Goal: Leave review/rating

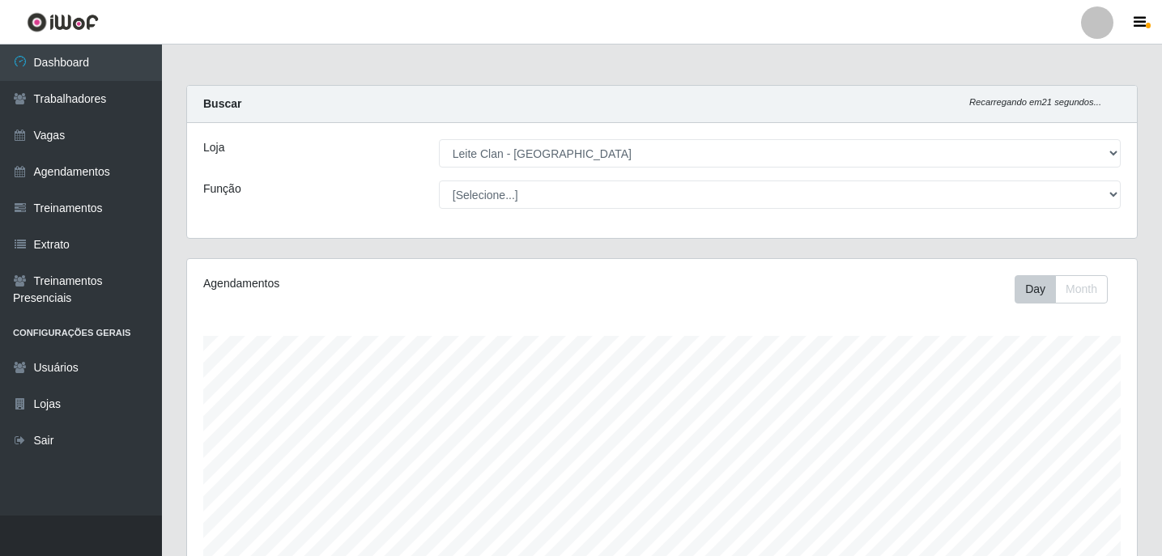
select select "452"
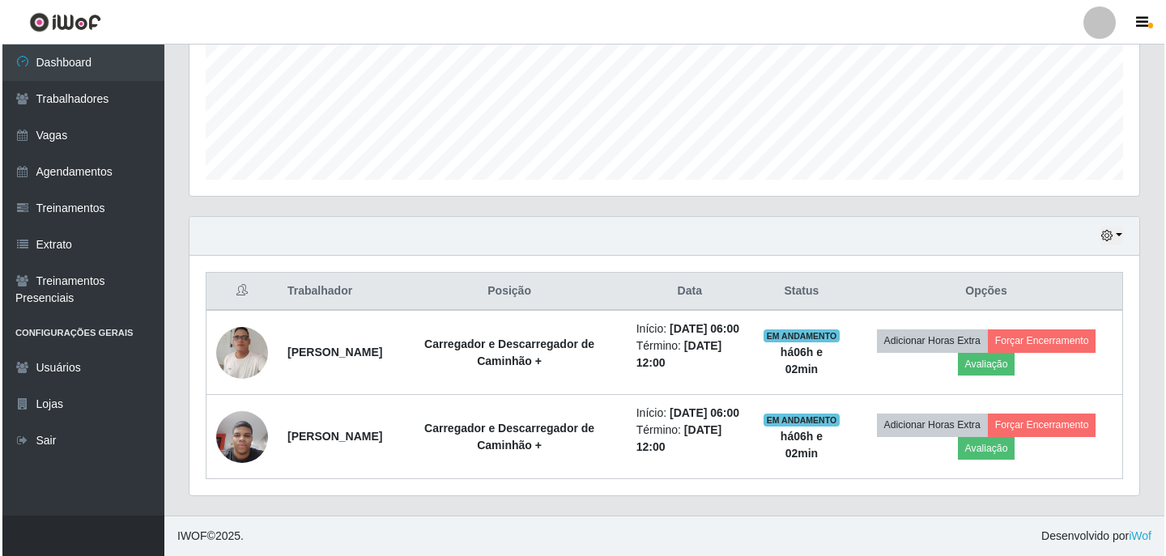
scroll to position [336, 950]
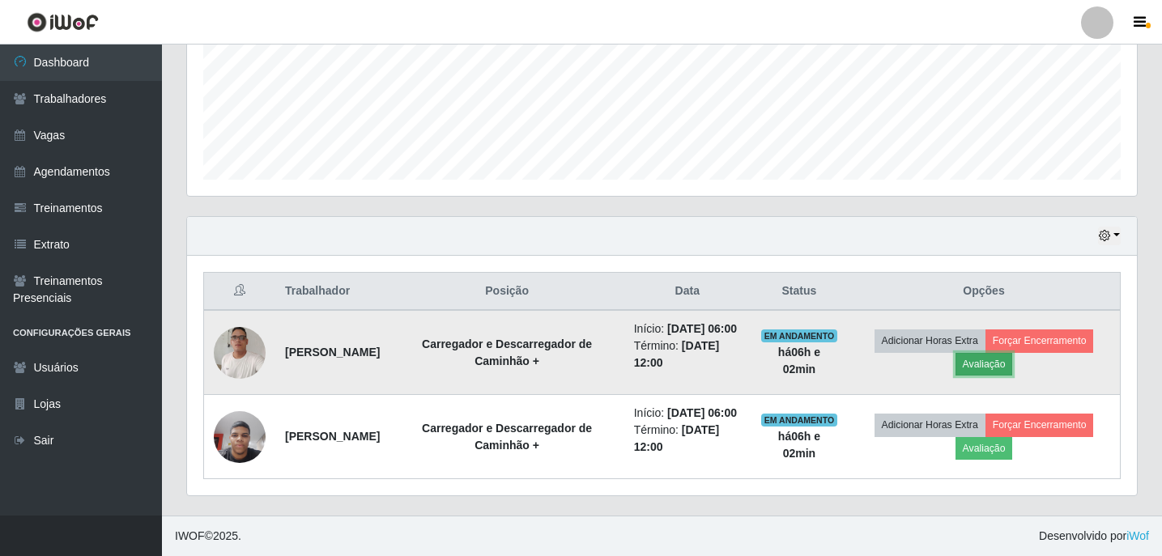
click at [998, 353] on button "Avaliação" at bounding box center [984, 364] width 57 height 23
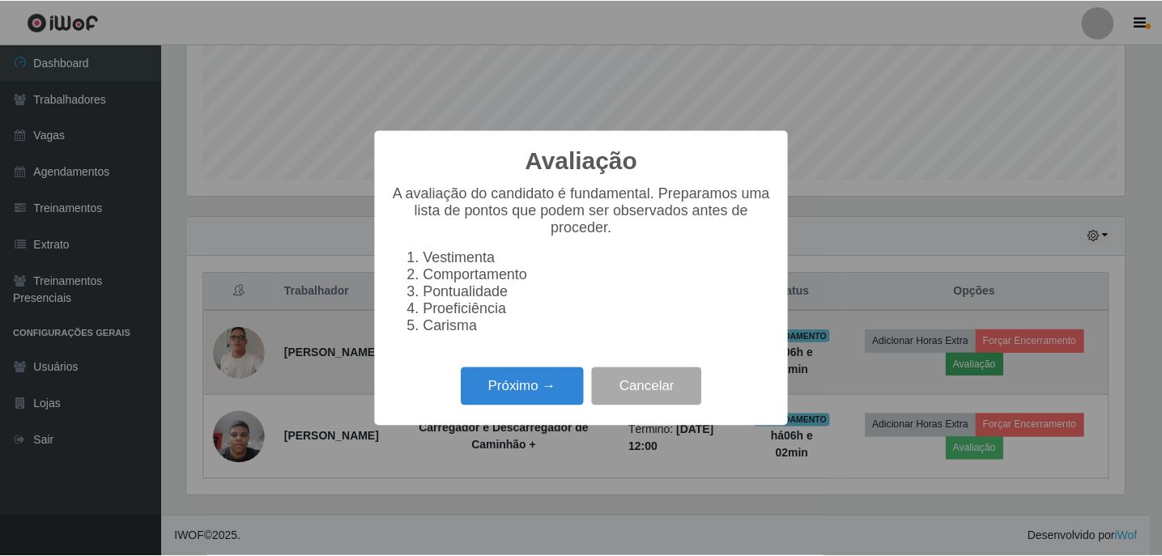
scroll to position [336, 942]
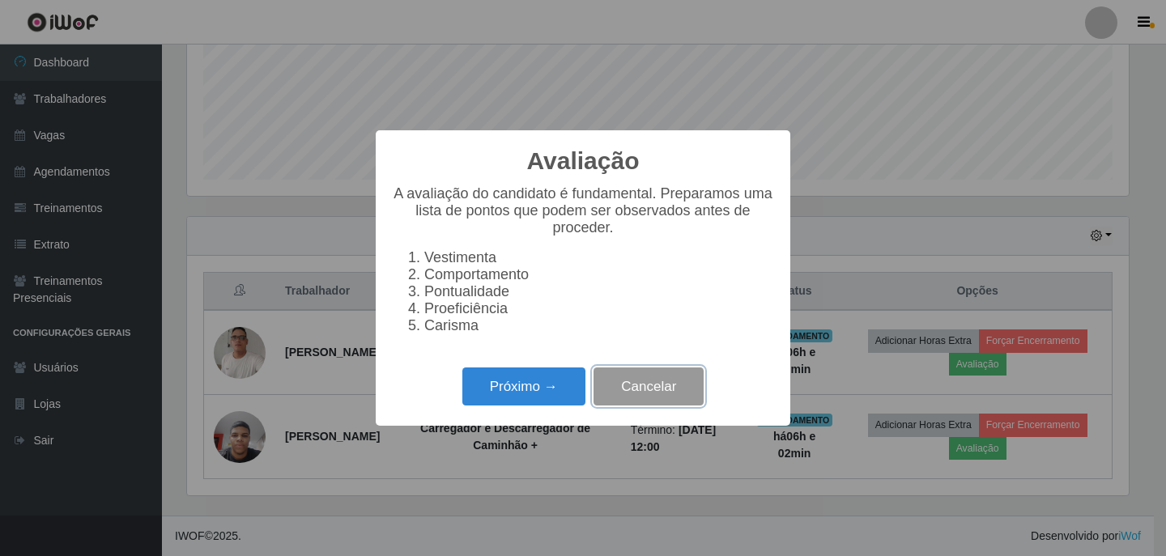
click at [611, 394] on button "Cancelar" at bounding box center [649, 387] width 110 height 38
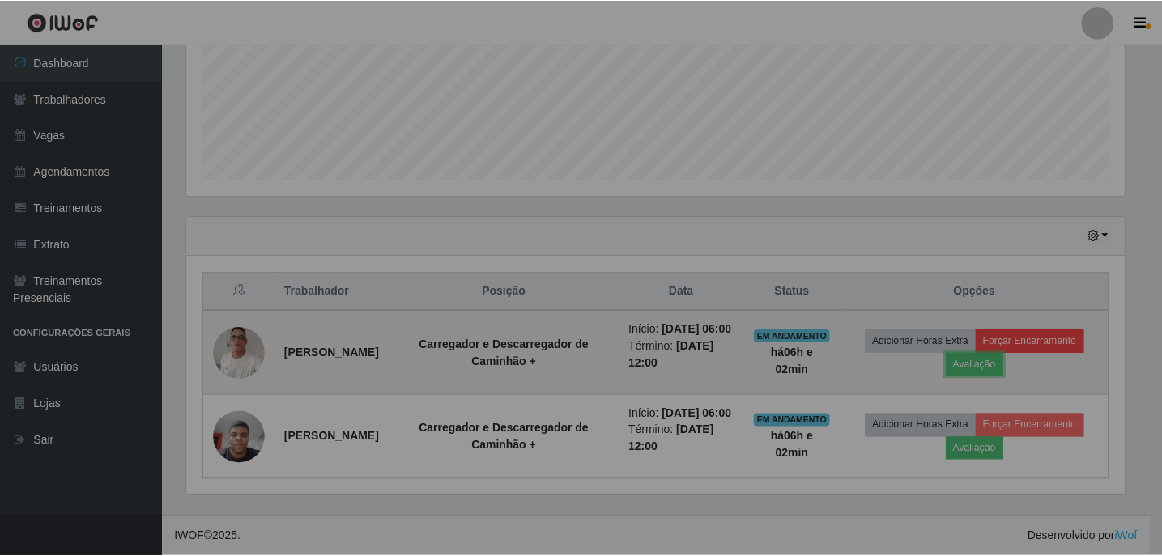
scroll to position [336, 950]
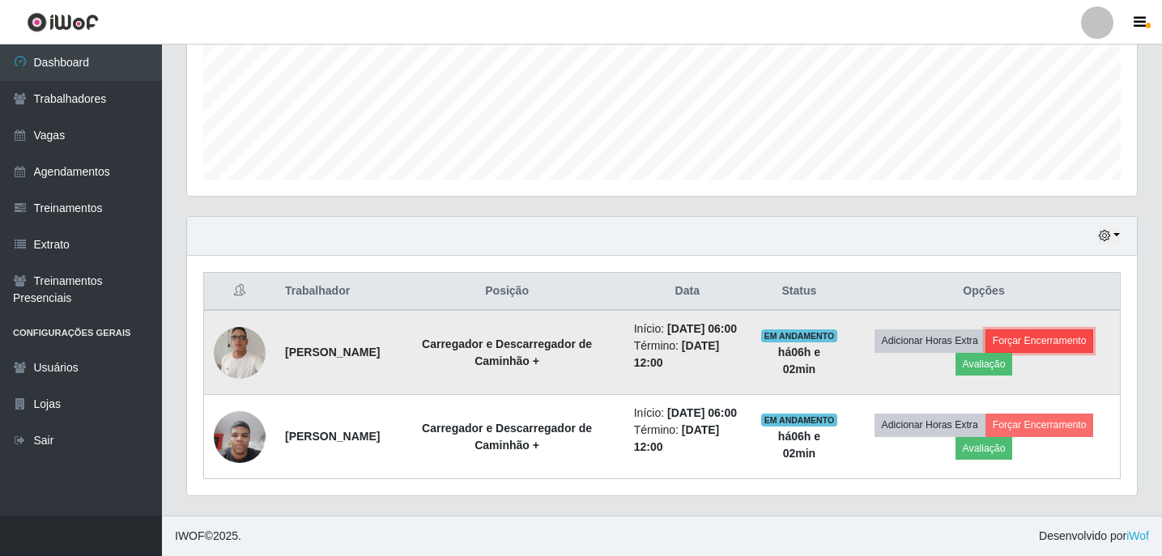
click at [1092, 330] on button "Forçar Encerramento" at bounding box center [1040, 341] width 109 height 23
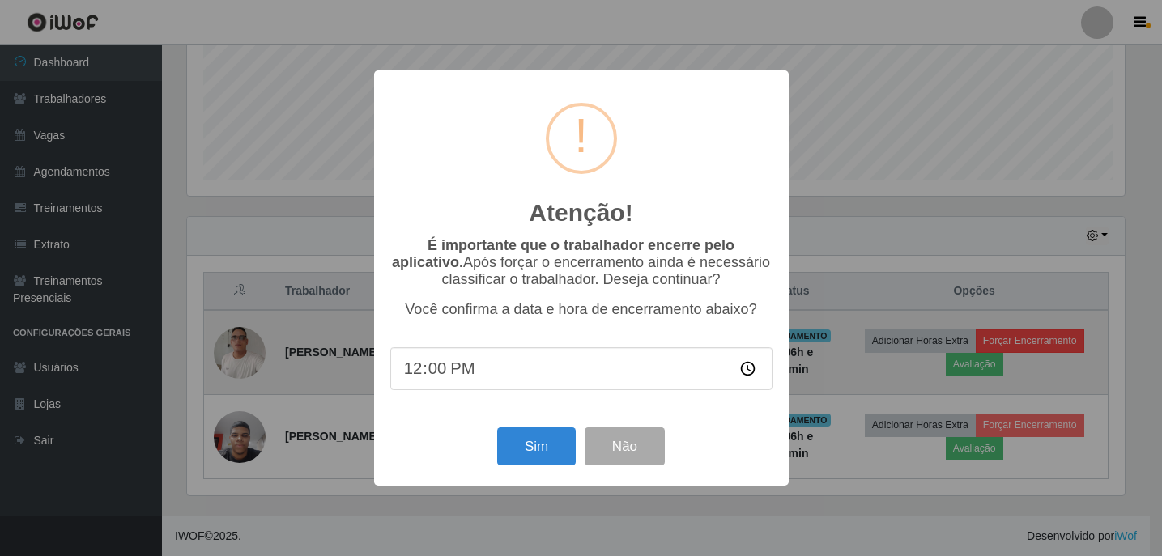
scroll to position [336, 942]
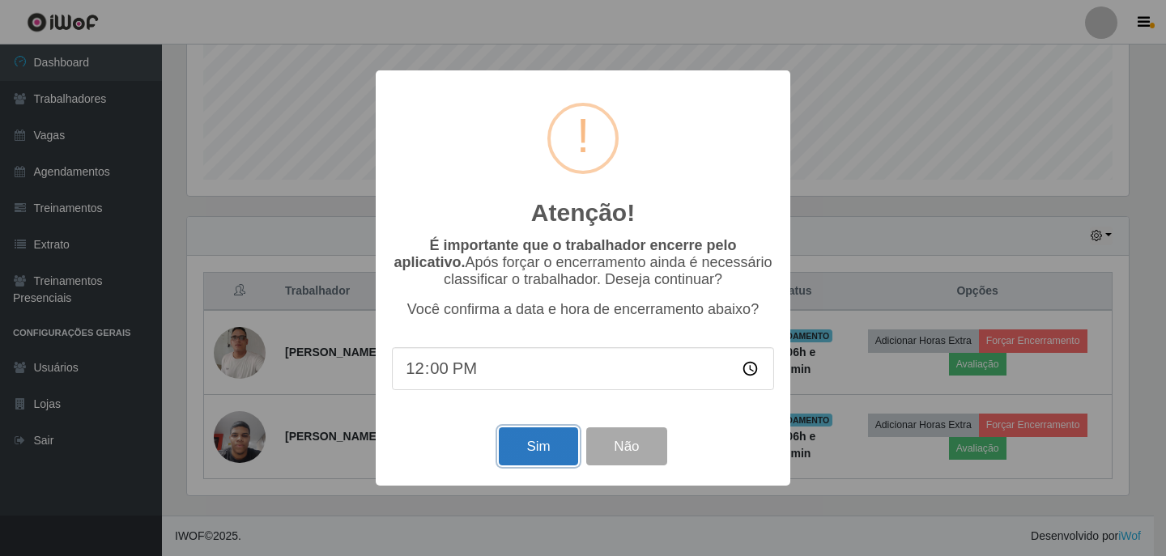
click at [522, 449] on button "Sim" at bounding box center [538, 447] width 79 height 38
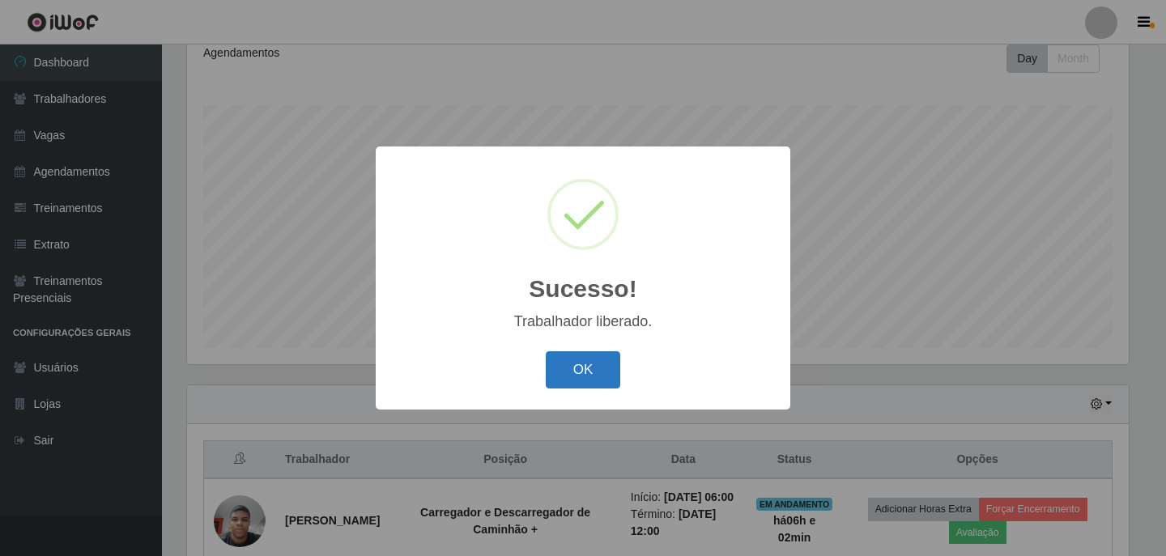
click at [603, 377] on button "OK" at bounding box center [583, 370] width 75 height 38
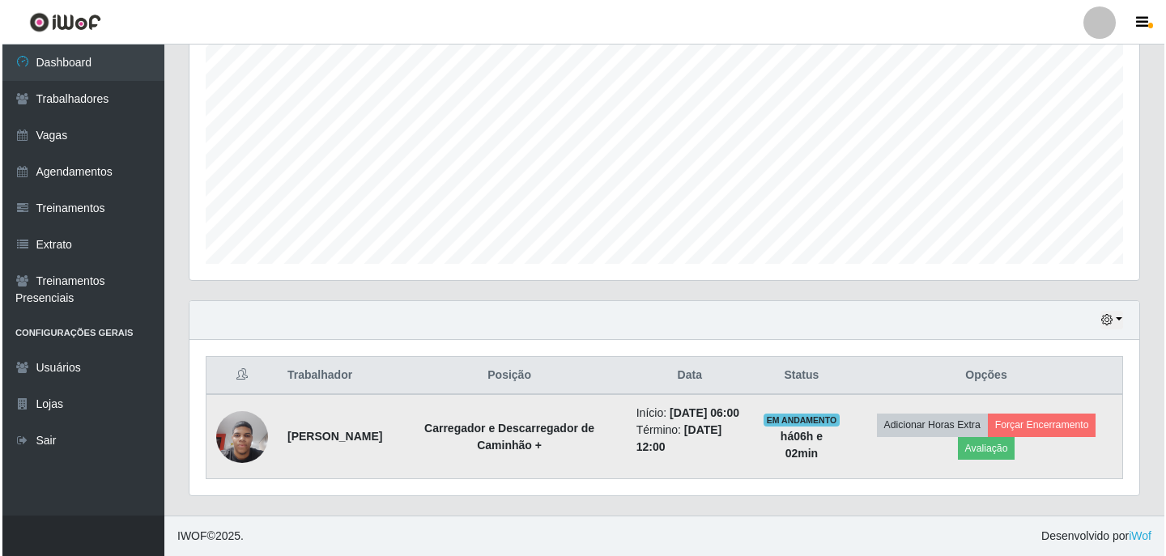
scroll to position [332, 0]
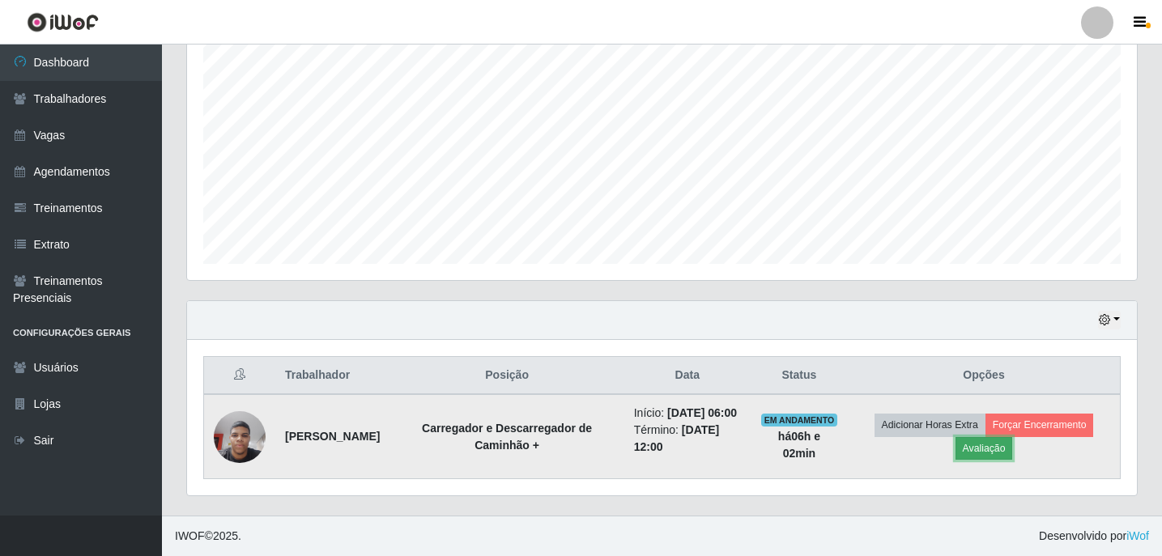
click at [999, 440] on button "Avaliação" at bounding box center [984, 448] width 57 height 23
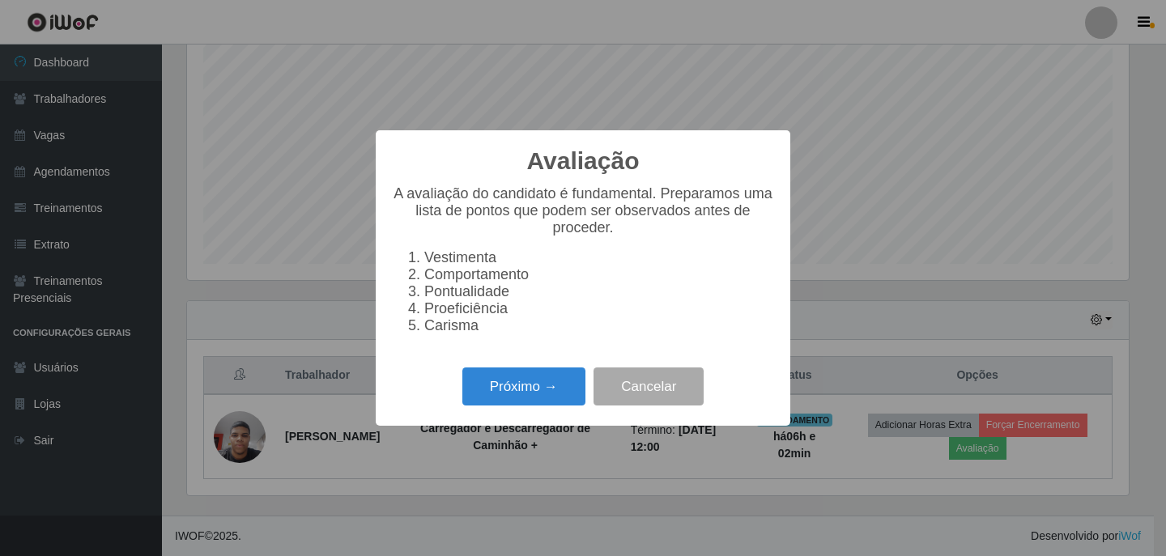
scroll to position [336, 942]
click at [548, 397] on button "Próximo →" at bounding box center [523, 387] width 123 height 38
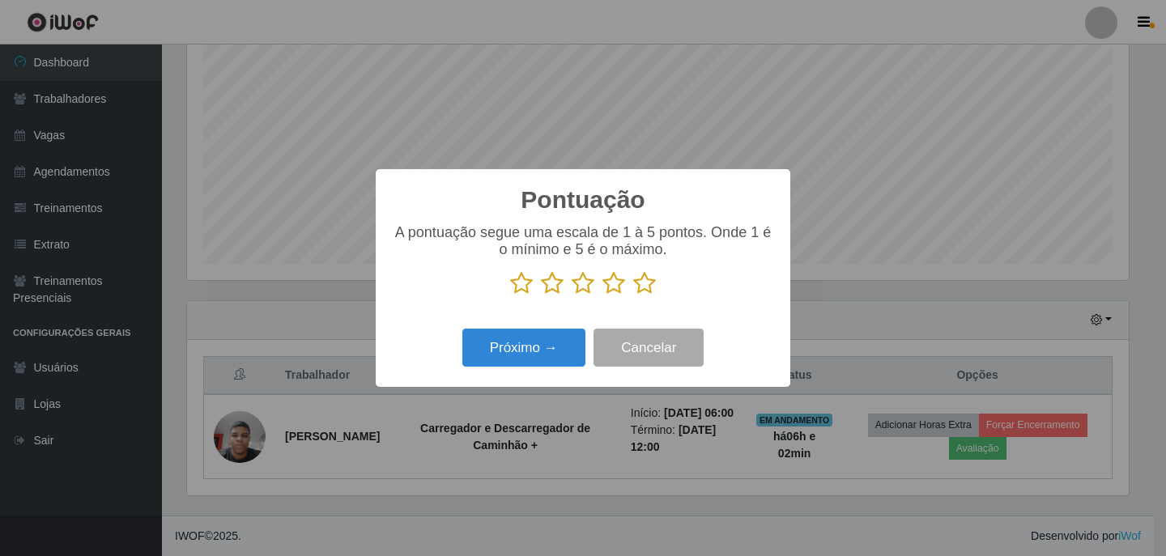
click at [637, 277] on icon at bounding box center [644, 283] width 23 height 24
click at [633, 296] on input "radio" at bounding box center [633, 296] width 0 height 0
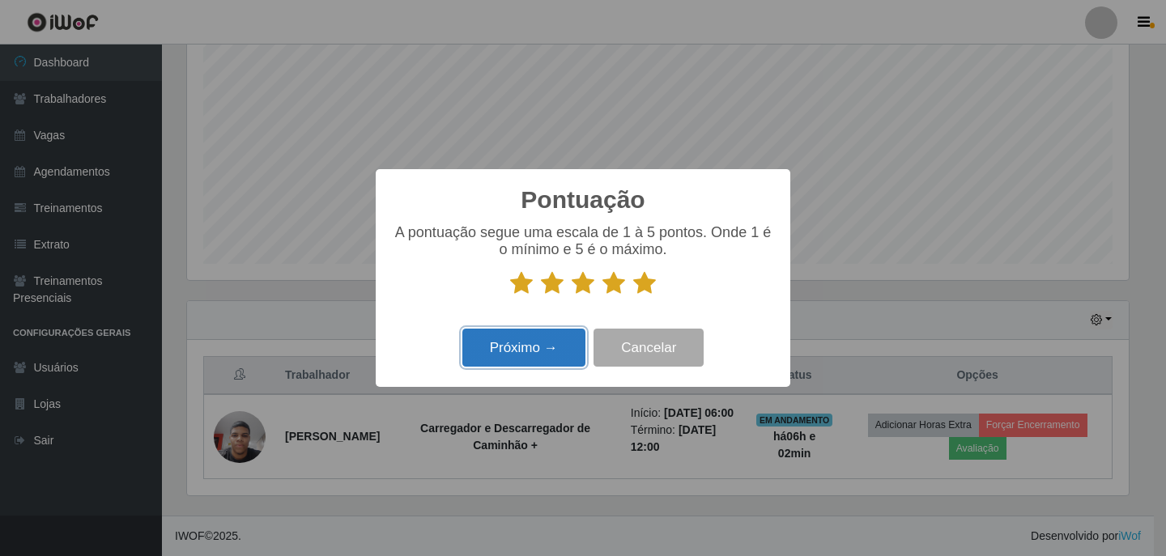
click at [532, 353] on button "Próximo →" at bounding box center [523, 348] width 123 height 38
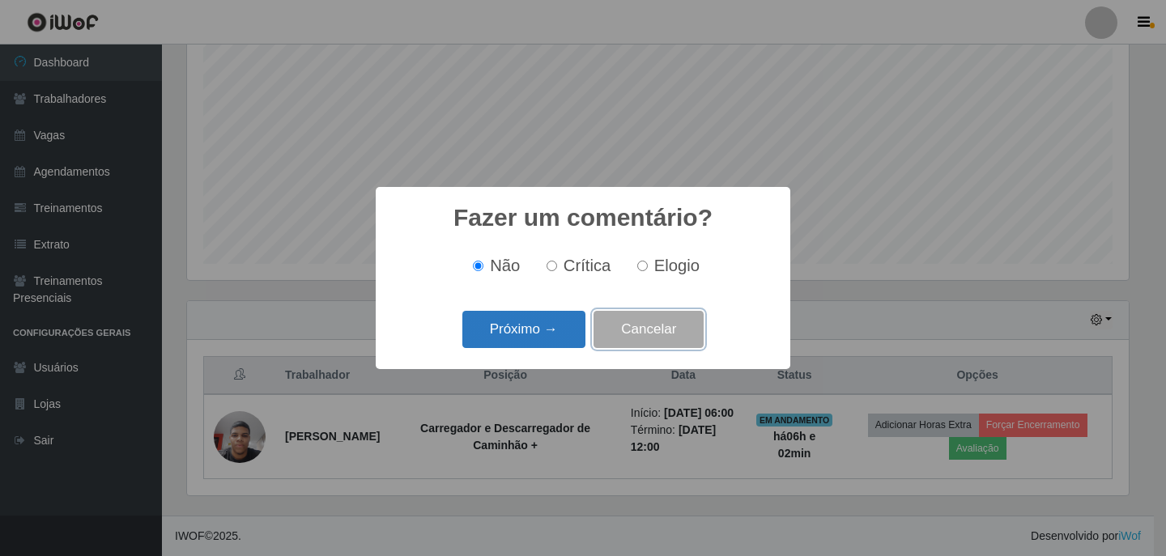
drag, startPoint x: 596, startPoint y: 336, endPoint x: 584, endPoint y: 340, distance: 12.8
click at [590, 340] on div "Próximo → Cancelar" at bounding box center [583, 329] width 382 height 46
click at [556, 331] on button "Próximo →" at bounding box center [523, 330] width 123 height 38
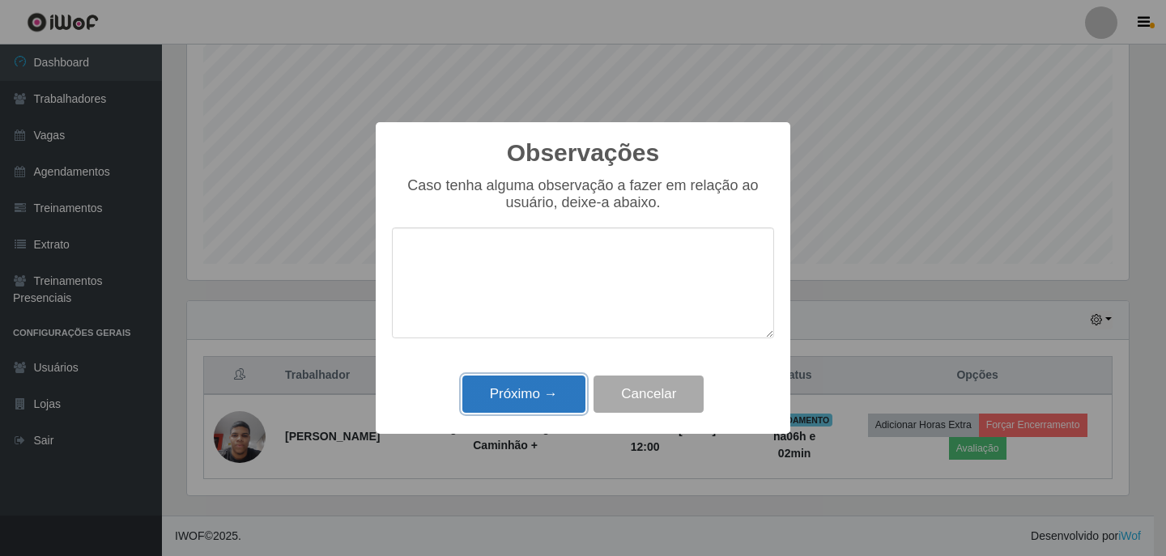
click at [539, 402] on button "Próximo →" at bounding box center [523, 395] width 123 height 38
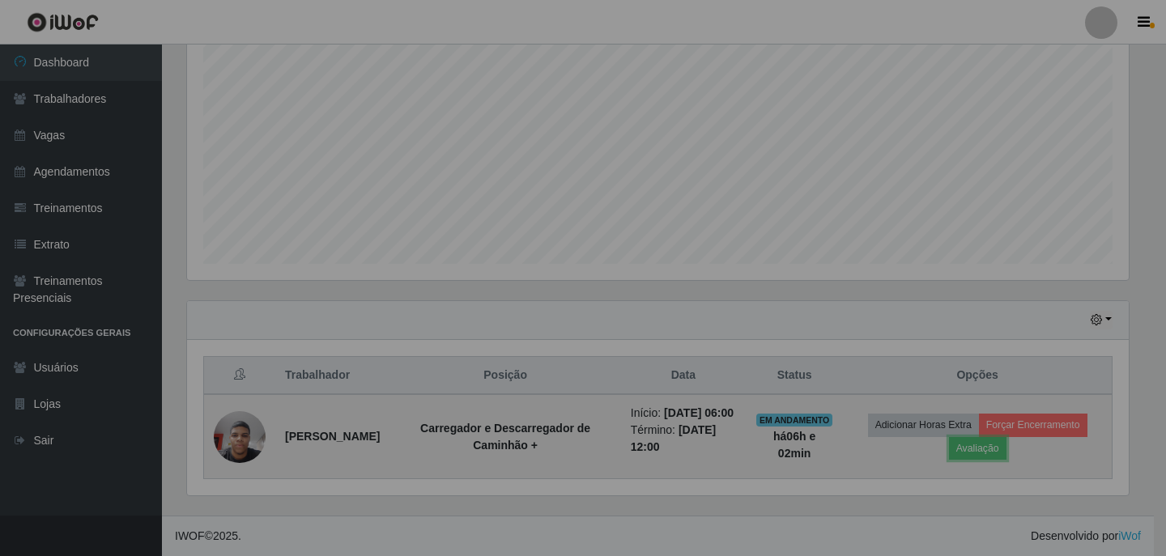
scroll to position [336, 950]
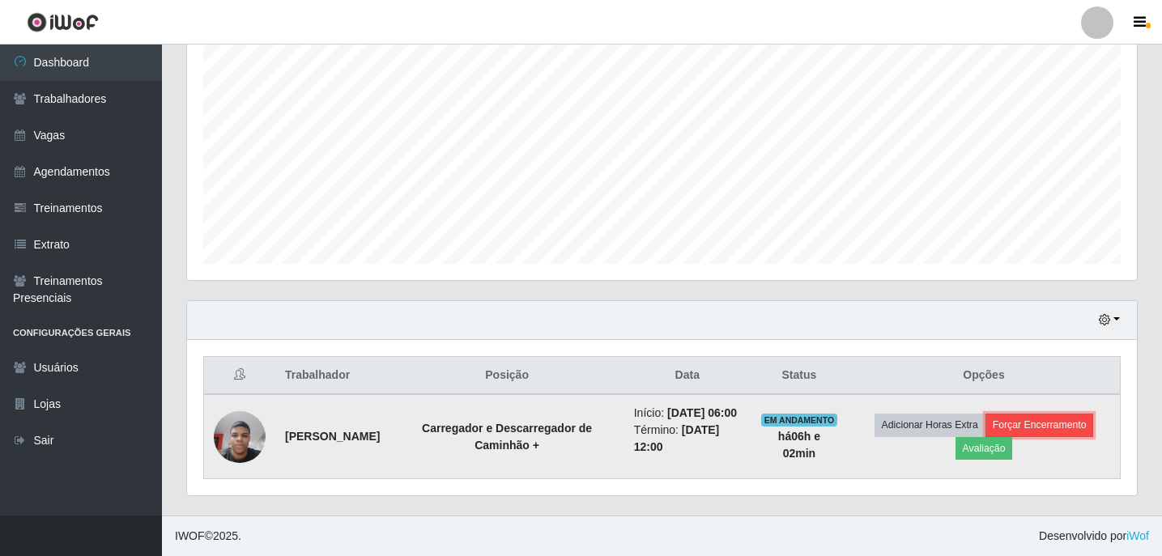
click at [1024, 417] on button "Forçar Encerramento" at bounding box center [1040, 425] width 109 height 23
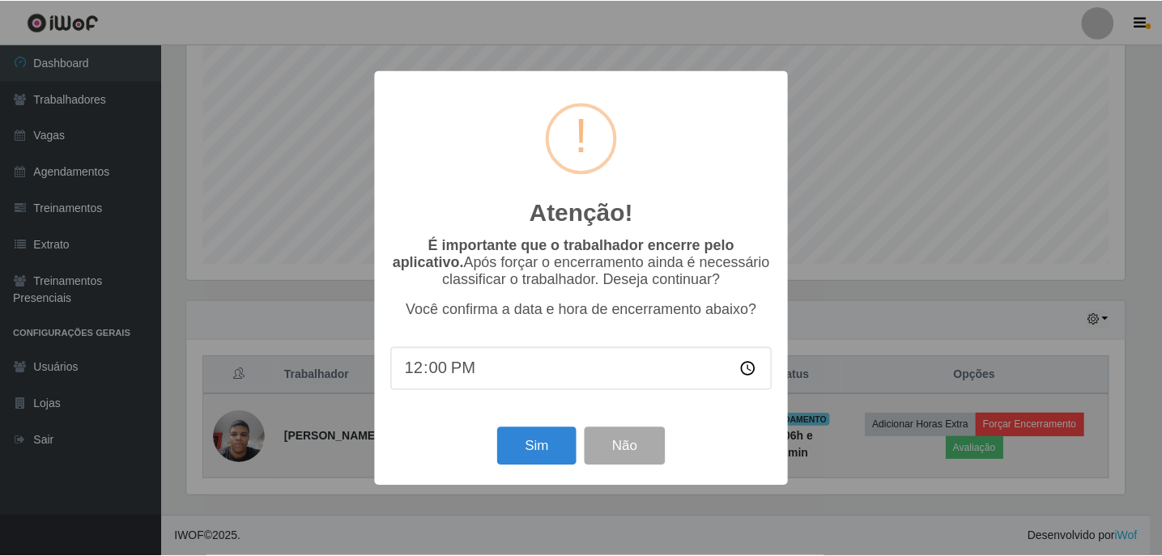
scroll to position [336, 942]
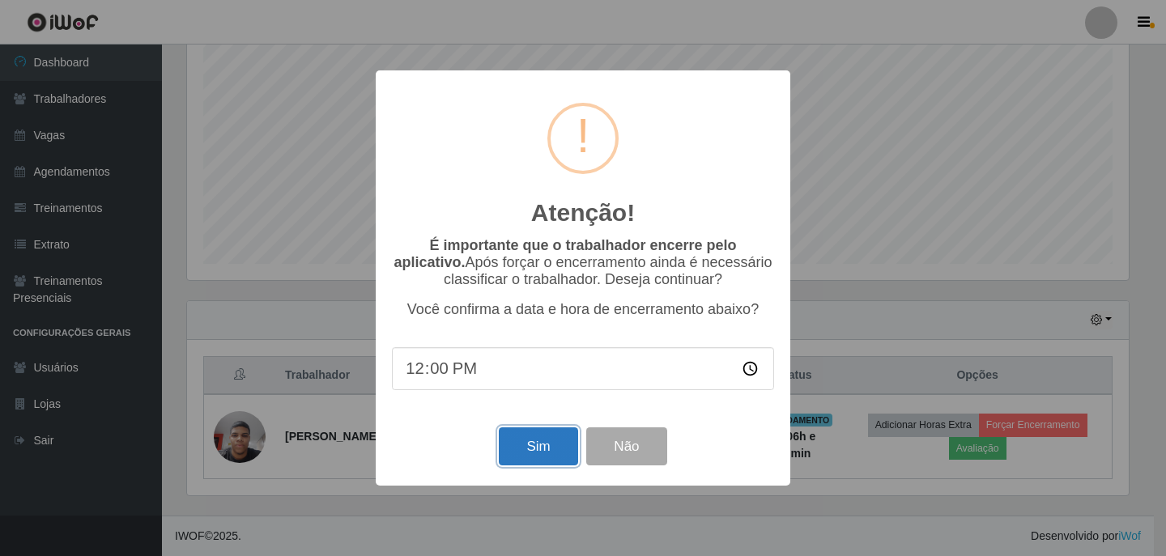
click at [548, 461] on button "Sim" at bounding box center [538, 447] width 79 height 38
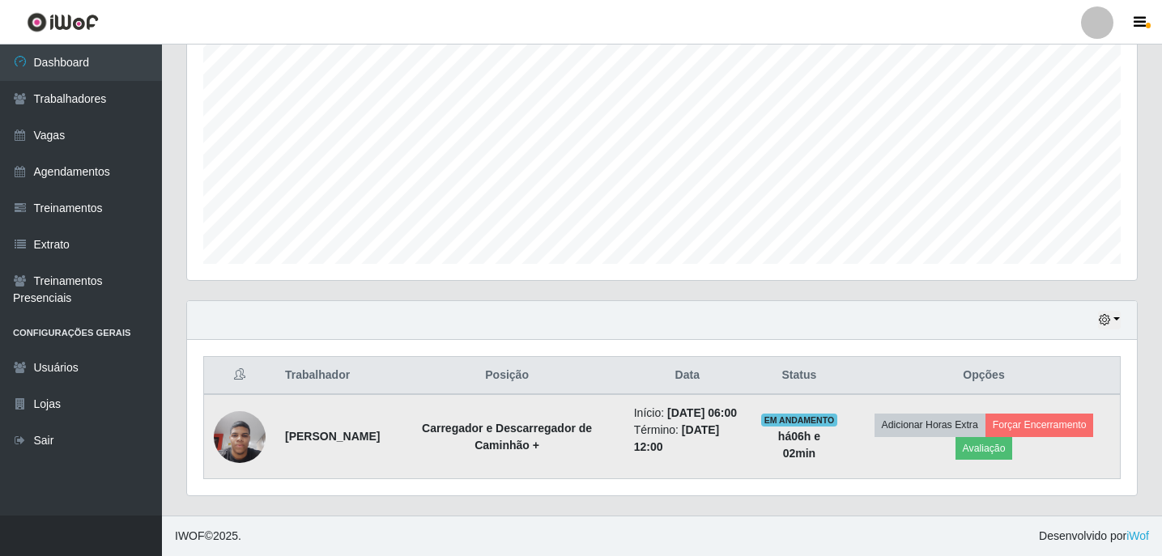
scroll to position [0, 0]
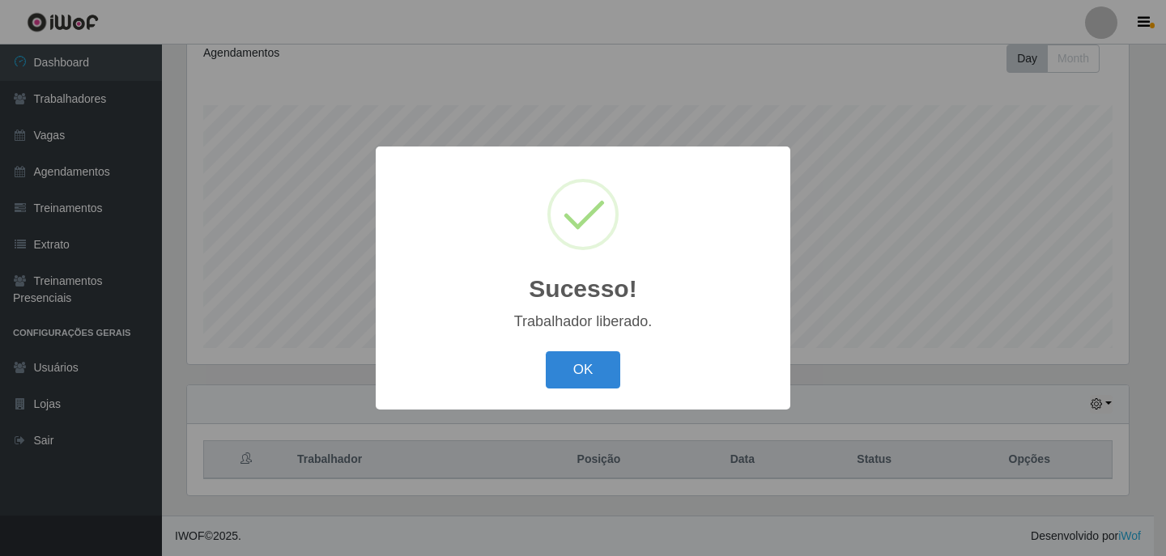
click at [546, 351] on button "OK" at bounding box center [583, 370] width 75 height 38
